Goal: Check status: Check status

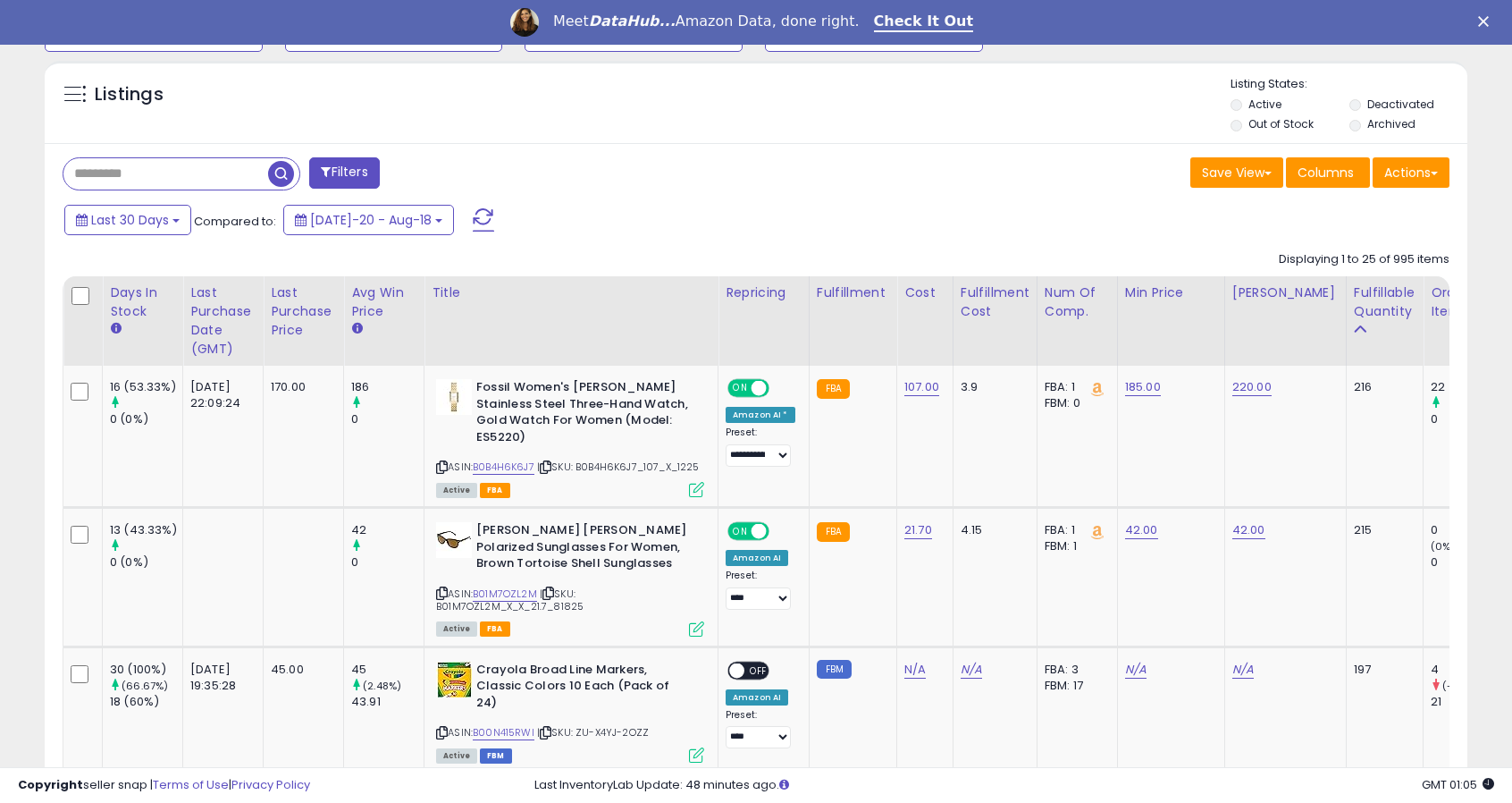
scroll to position [637, 0]
click at [217, 326] on div "Last Purchase Date (GMT)" at bounding box center [223, 320] width 66 height 75
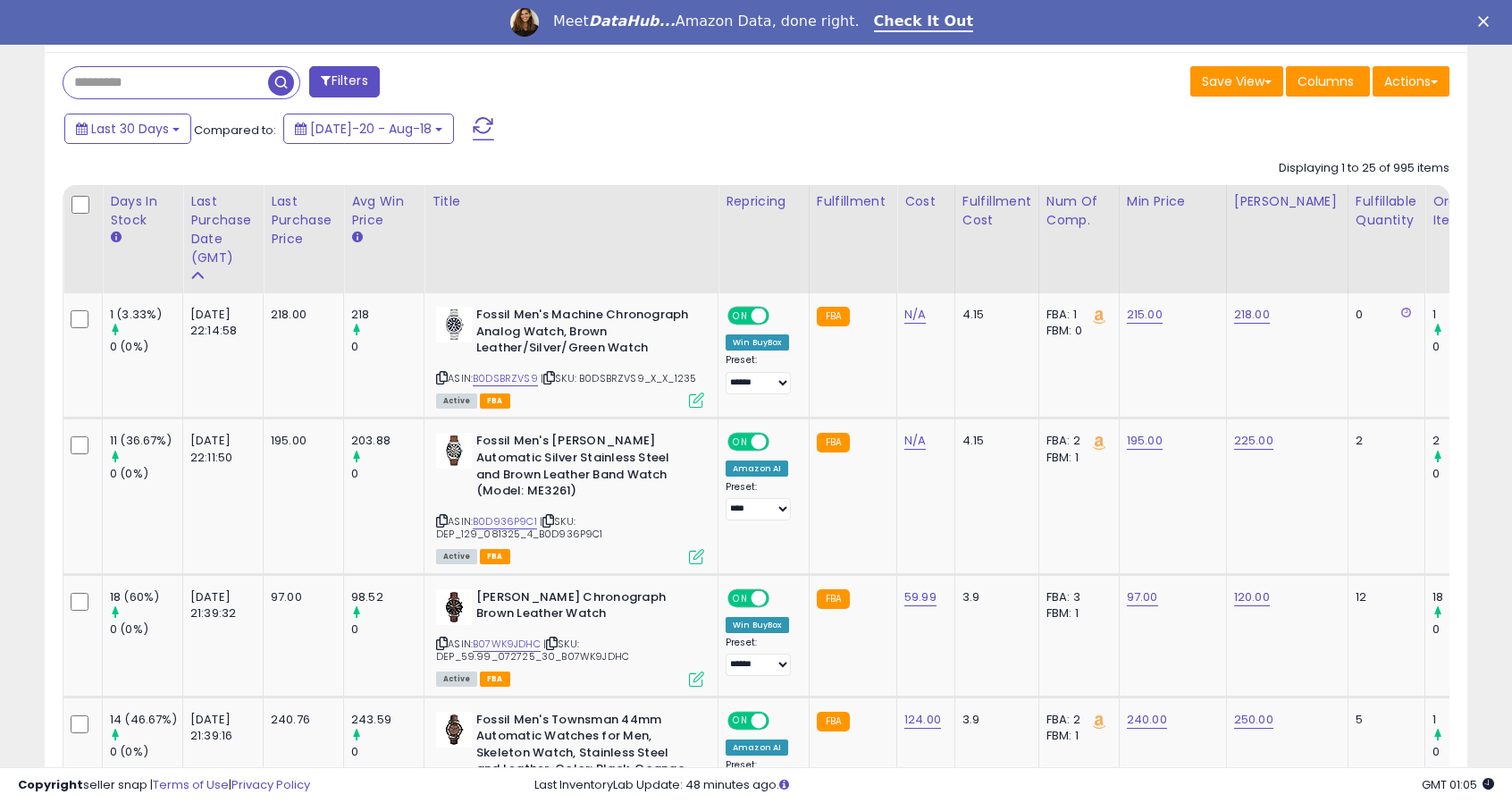
scroll to position [728, 0]
click at [524, 376] on link "B0DSBRZVS9" at bounding box center [505, 377] width 66 height 15
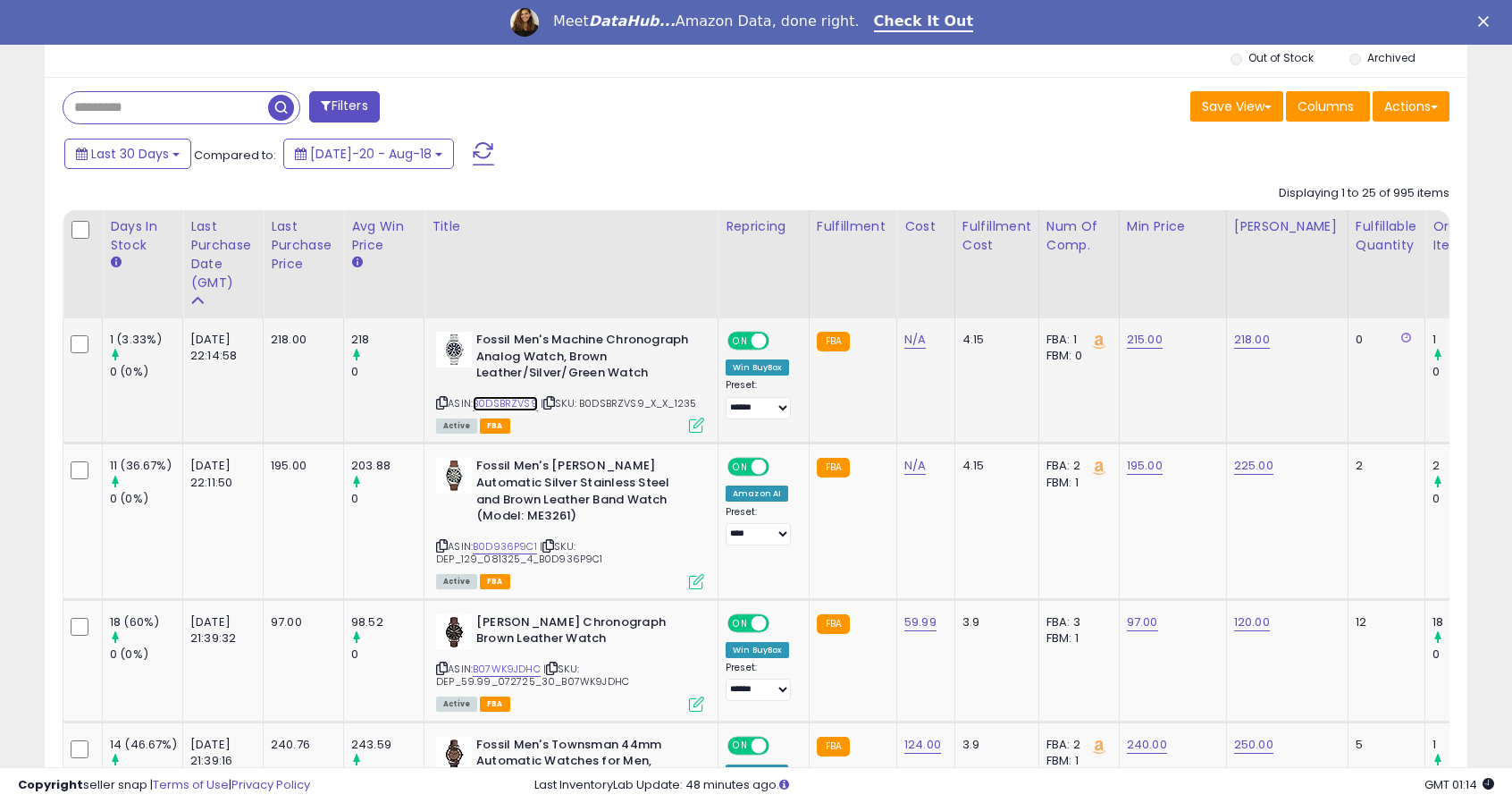
scroll to position [701, 0]
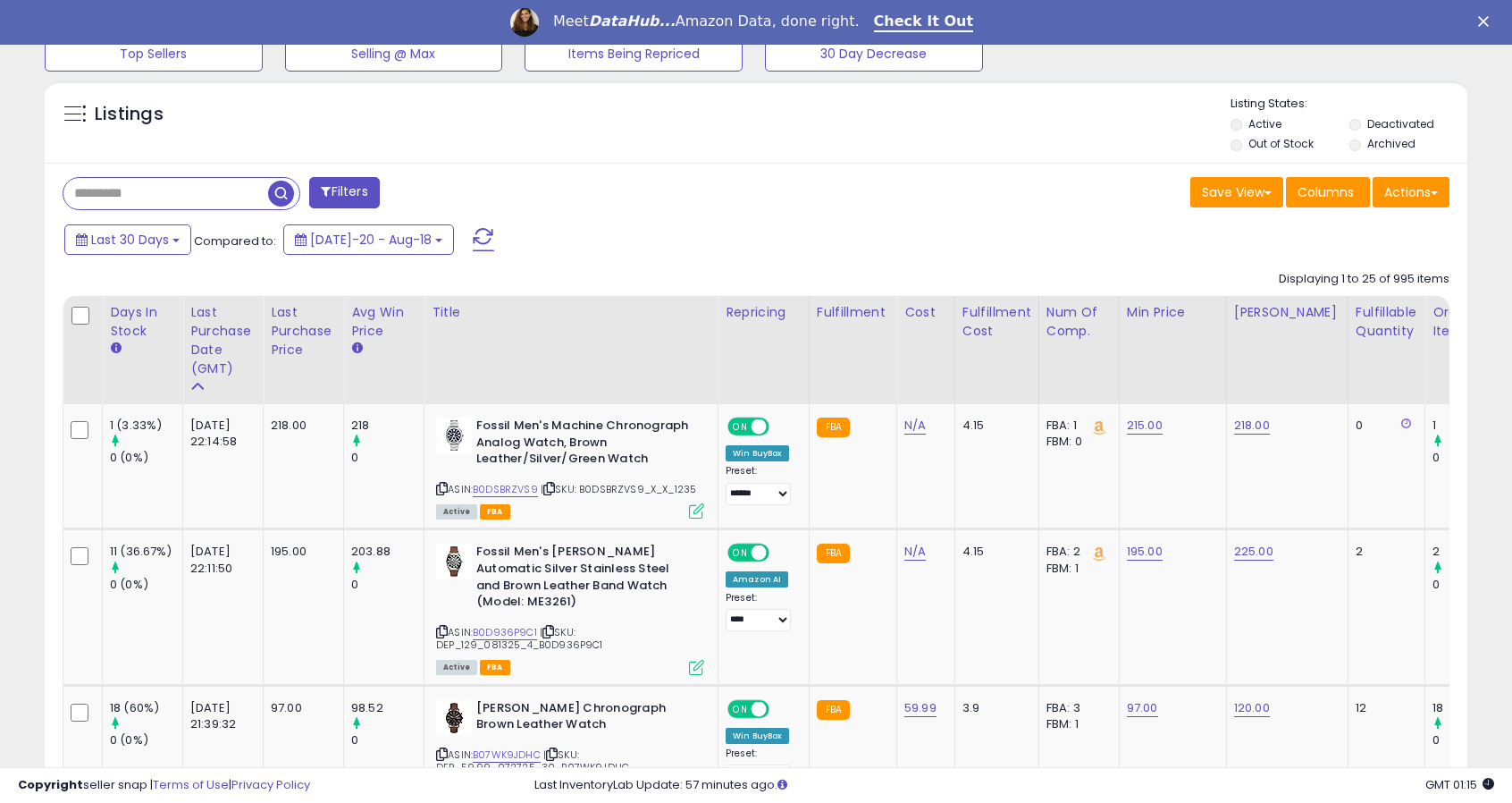
scroll to position [367, 825]
